Goal: Task Accomplishment & Management: Manage account settings

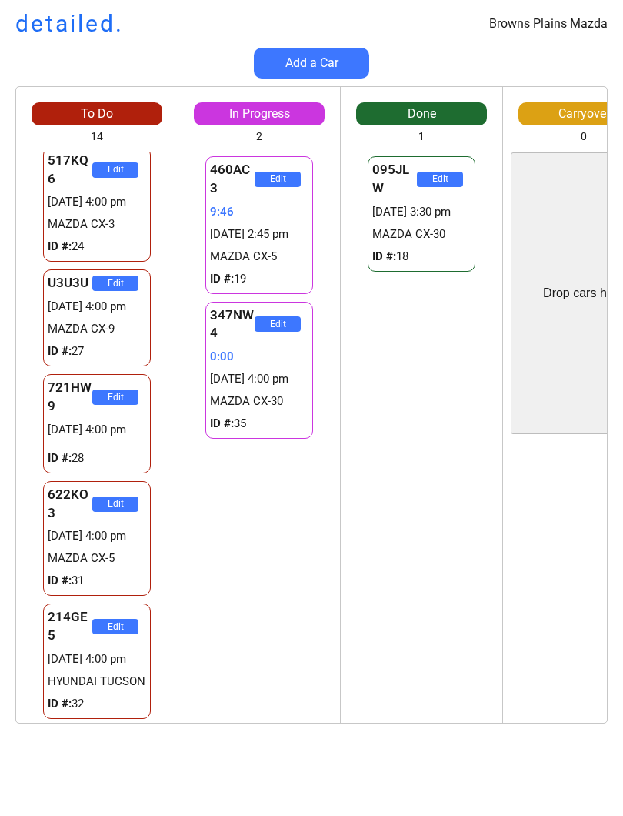
scroll to position [998, 0]
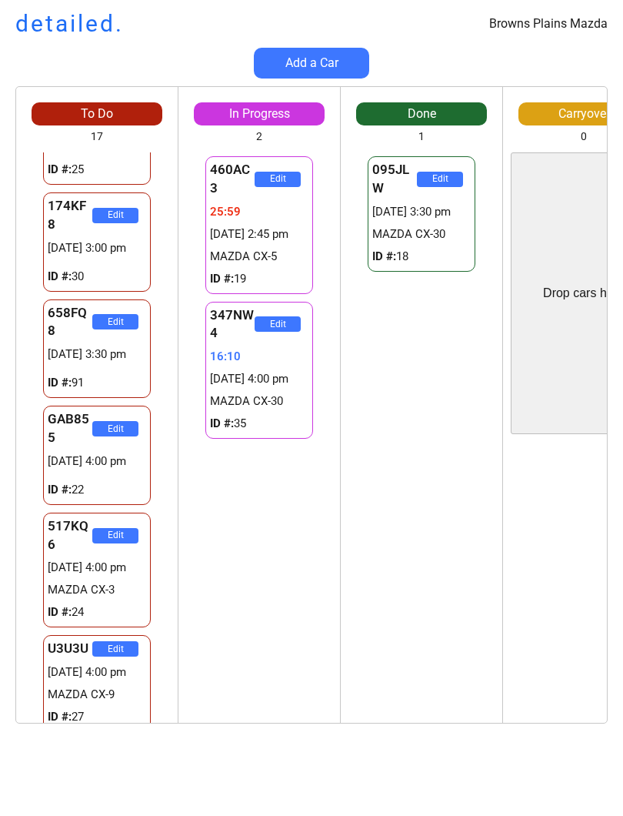
click at [280, 633] on div "460AC3 Edit 25:59 [DATE] 2:45 pm MAZDA CX-5 ID #: 19 347NW4 Edit 16:10 [DATE] 4…" at bounding box center [260, 437] width 162 height 570
click at [297, 524] on div "460AC3 Edit 26:00 28/08 2:45 pm MAZDA CX-5 ID #: 19 347NW4 Edit 16:11 28/08 4:0…" at bounding box center [260, 437] width 162 height 570
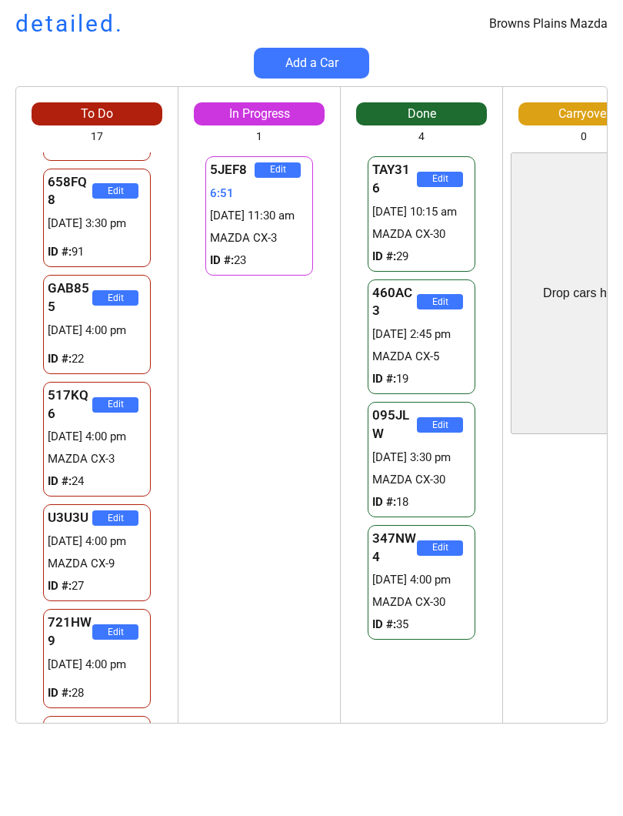
scroll to position [1128, 0]
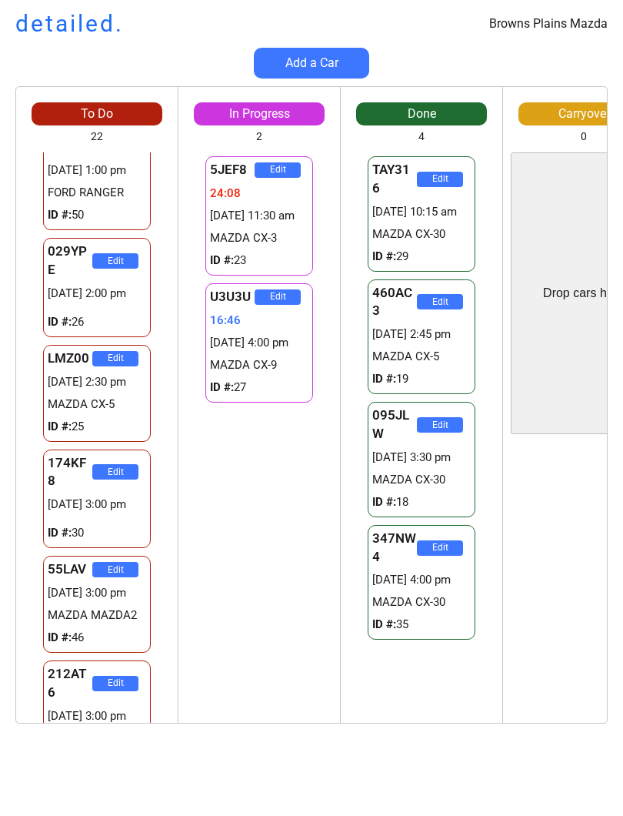
click at [134, 768] on div "Browns Plains Mazda detailed. Add a Car To Do 22 Drop cars here 720LD3 Edit 28/…" at bounding box center [311, 408] width 623 height 816
click at [521, 669] on div "Edit" at bounding box center [584, 583] width 162 height 282
click at [246, 518] on div "5JEF8 Edit 24:10 28/08 11:30 am MAZDA CX-3 ID #: 23 U3U3U Edit 16:48 28/08 4:00…" at bounding box center [260, 437] width 162 height 570
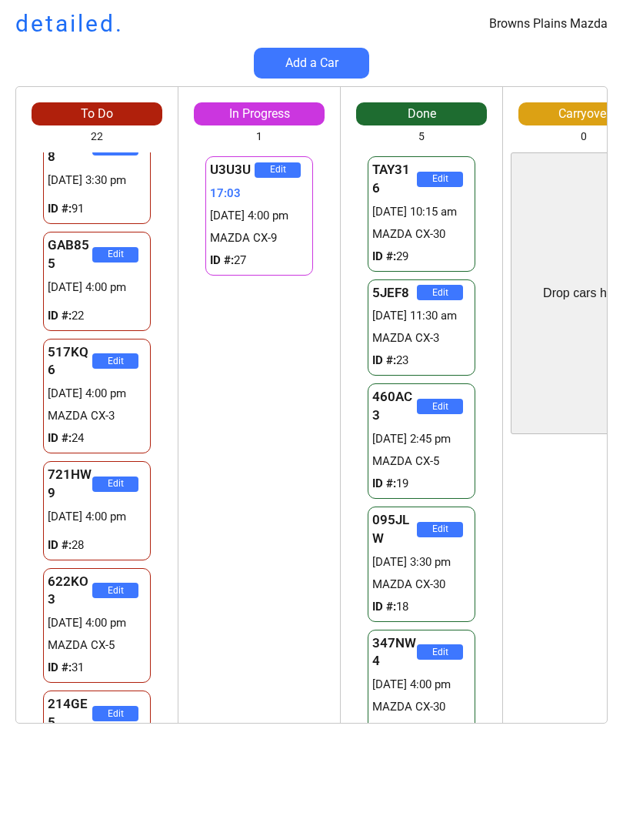
scroll to position [0, 0]
click at [179, 620] on div "U3U3U Edit 17:05 28/08 4:00 pm MAZDA CX-9 ID #: 27 U3U3U Edit 17:05 28/08 4:00 …" at bounding box center [260, 437] width 162 height 570
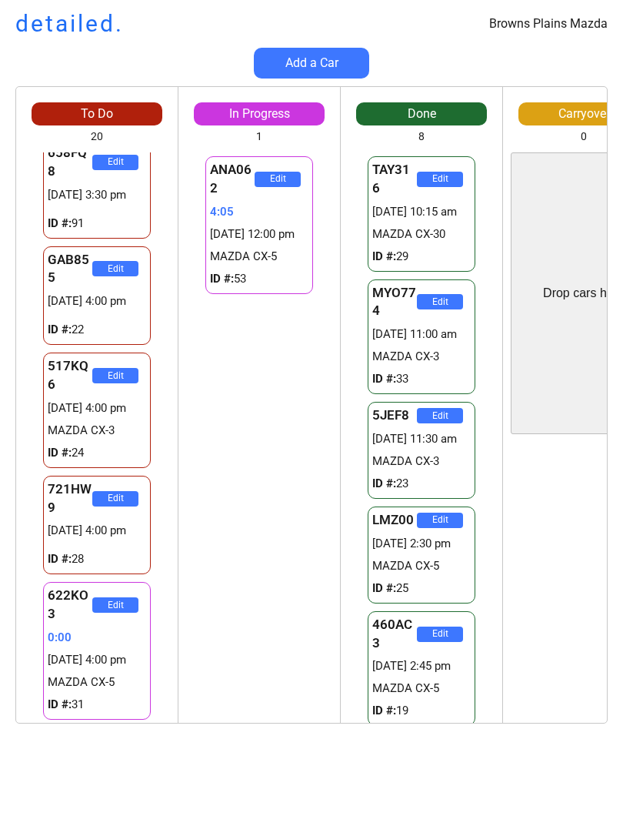
scroll to position [1622, 0]
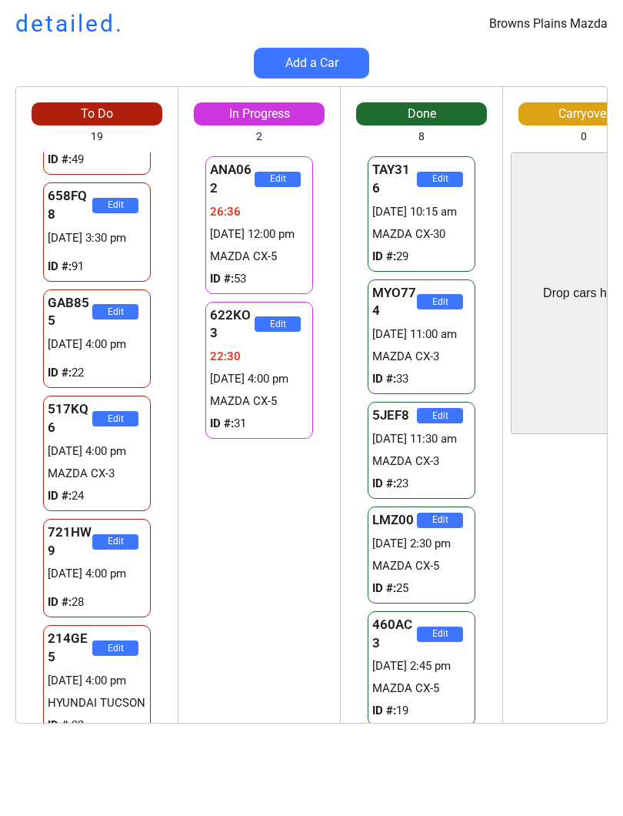
click at [216, 649] on div "ANA062 Edit 26:36 28/08 12:00 pm MAZDA CX-5 ID #: 53 622KO3 Edit 22:30 28/08 4:…" at bounding box center [260, 437] width 162 height 570
click at [208, 666] on div "ANA062 Edit 26:36 28/08 12:00 pm MAZDA CX-5 ID #: 53 622KO3 Edit 22:30 28/08 4:…" at bounding box center [260, 437] width 162 height 570
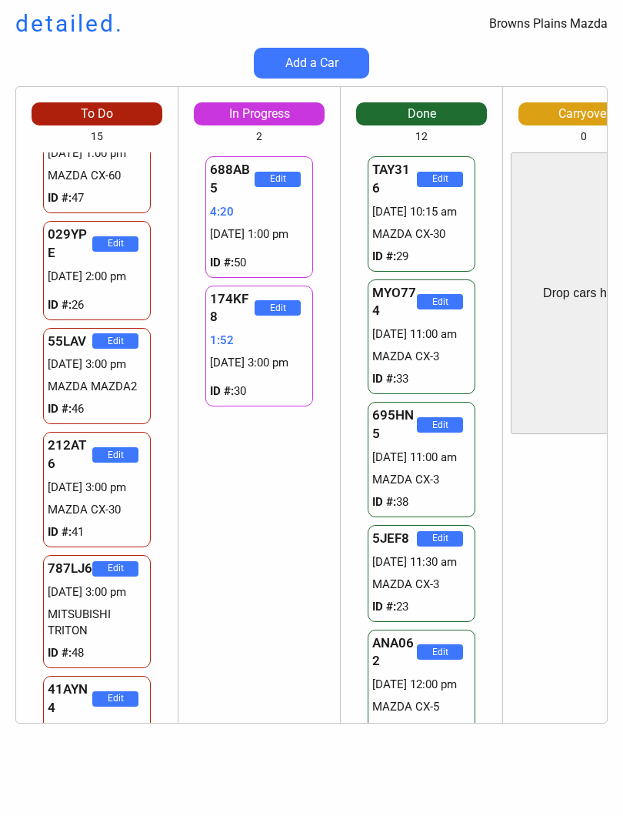
scroll to position [1202, 0]
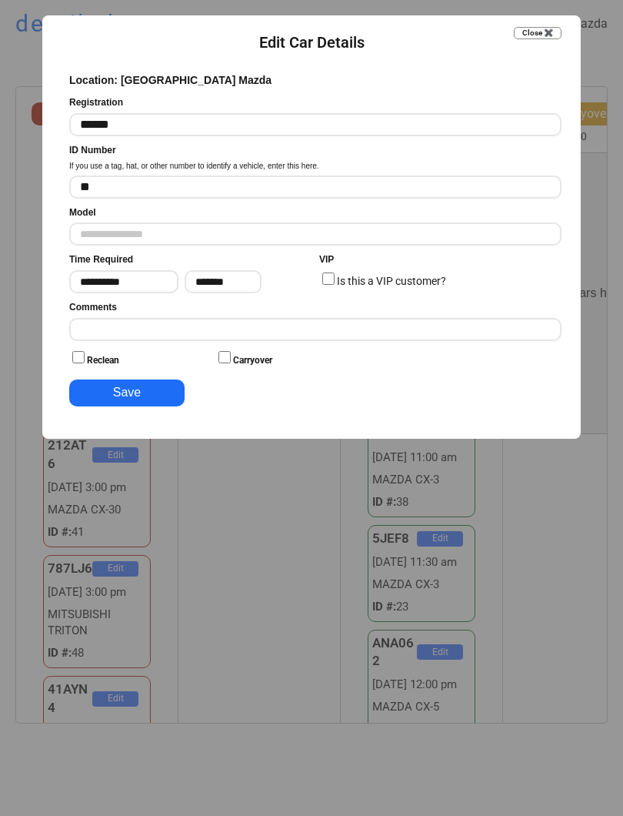
click at [546, 13] on div at bounding box center [311, 408] width 623 height 816
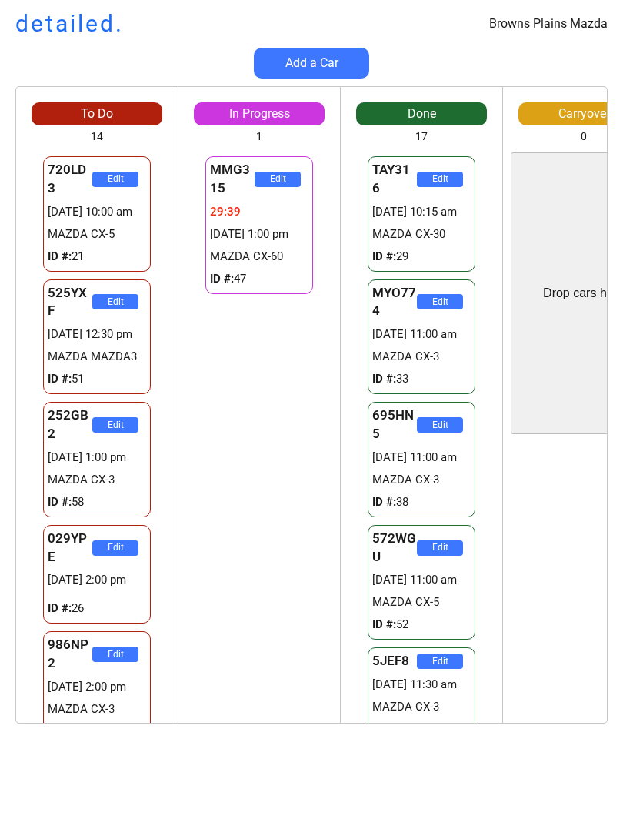
click at [619, 87] on div "To Do 14 Drop cars here 720LD3 Edit 28/08 10:00 am MAZDA CX-5 ID #: 21 525YXF E…" at bounding box center [311, 412] width 623 height 653
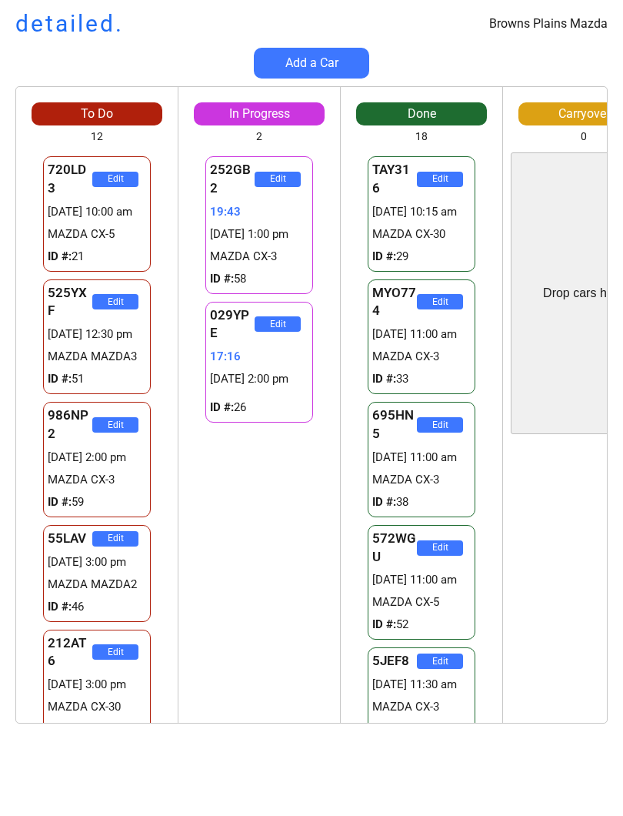
click at [275, 595] on div "252GB2 Edit 19:43 28/08 1:00 pm MAZDA CX-3 ID #: 58 029YPE Edit 17:16 28/08 2:0…" at bounding box center [260, 437] width 162 height 570
click at [246, 577] on div "252GB2 Edit 19:44 28/08 1:00 pm MAZDA CX-3 ID #: 58 029YPE Edit 17:17 28/08 2:0…" at bounding box center [260, 437] width 162 height 570
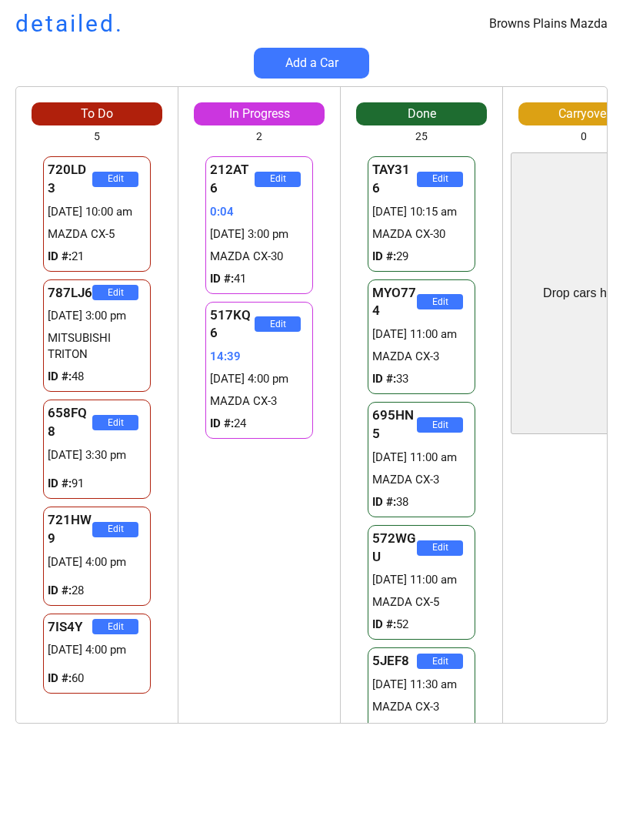
click at [11, 241] on div "To Do 5 Drop cars here 720LD3 Edit [DATE] 10:00 am MAZDA CX-5 ID #: 21 787LJ6 E…" at bounding box center [311, 412] width 623 height 653
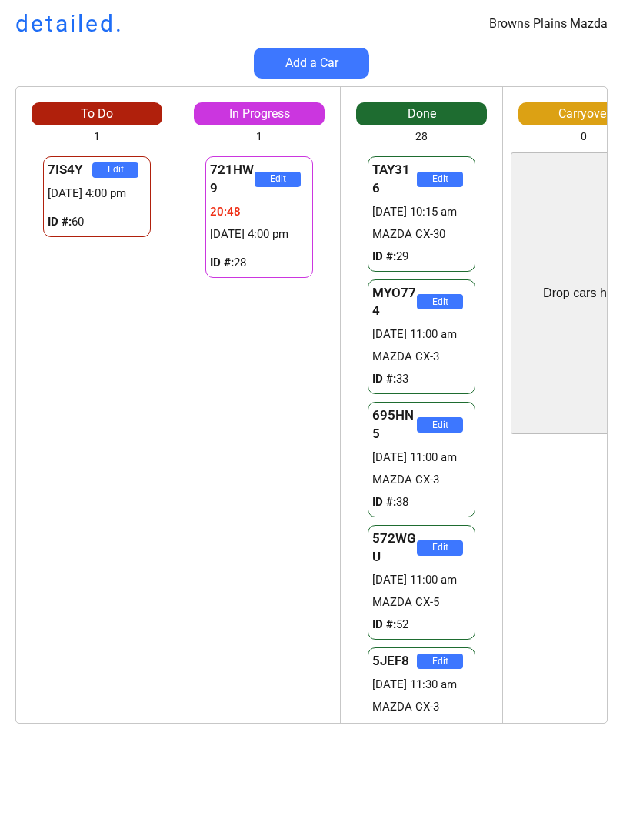
scroll to position [1202, 0]
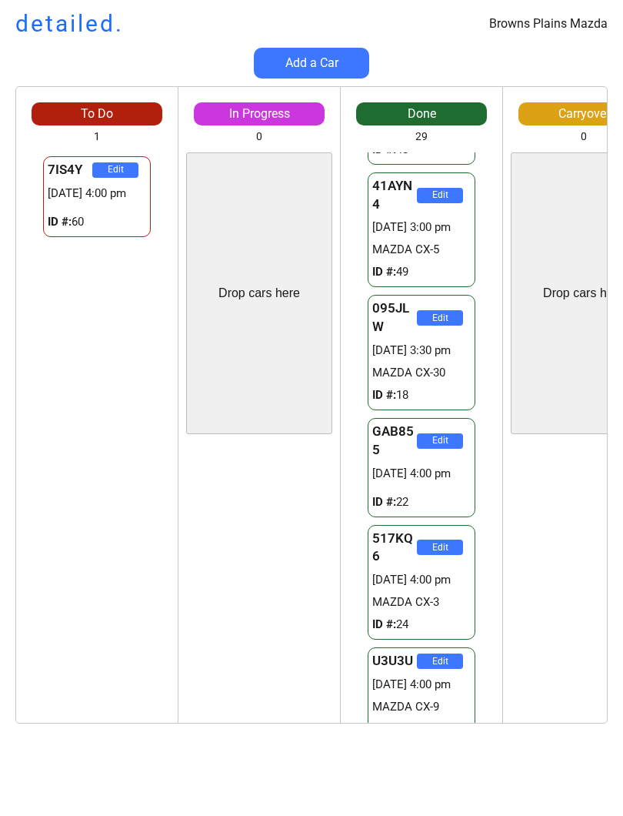
click at [226, 390] on div "Drop cars here" at bounding box center [259, 293] width 146 height 282
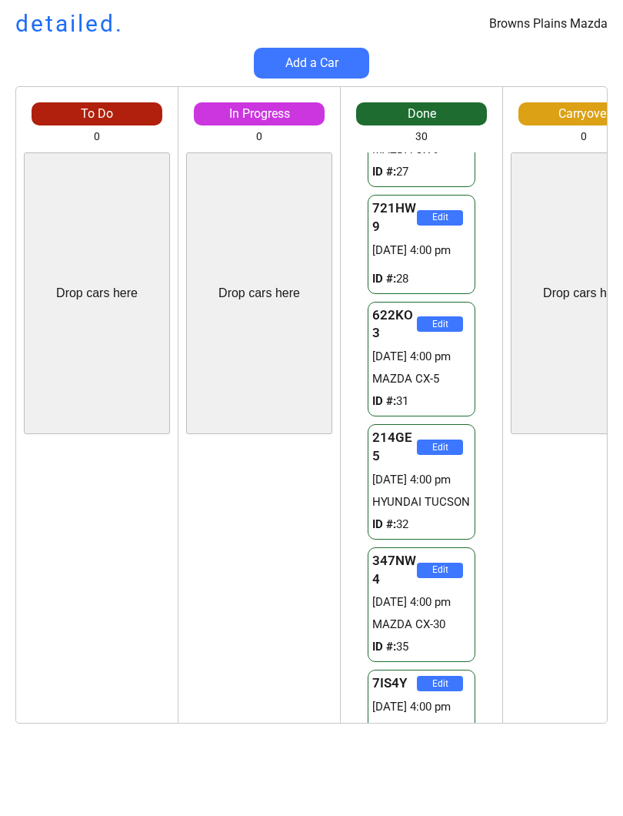
scroll to position [2872, 0]
